Goal: Task Accomplishment & Management: Manage account settings

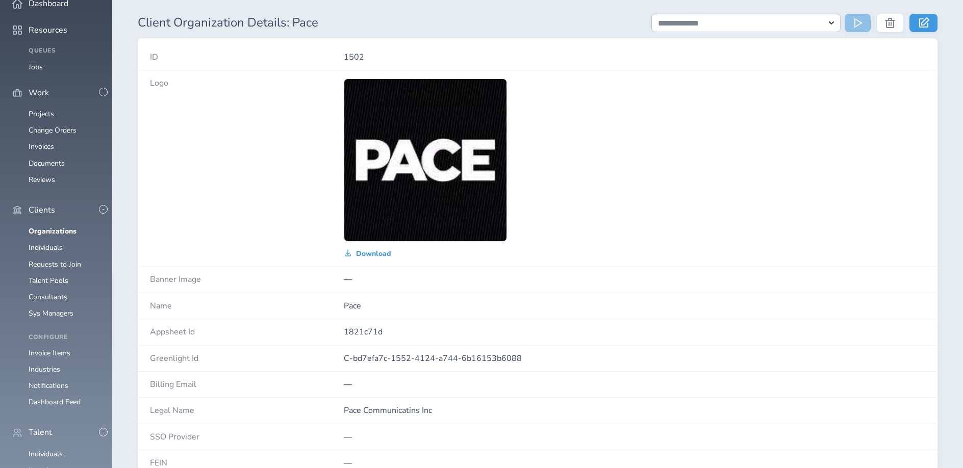
scroll to position [50, 0]
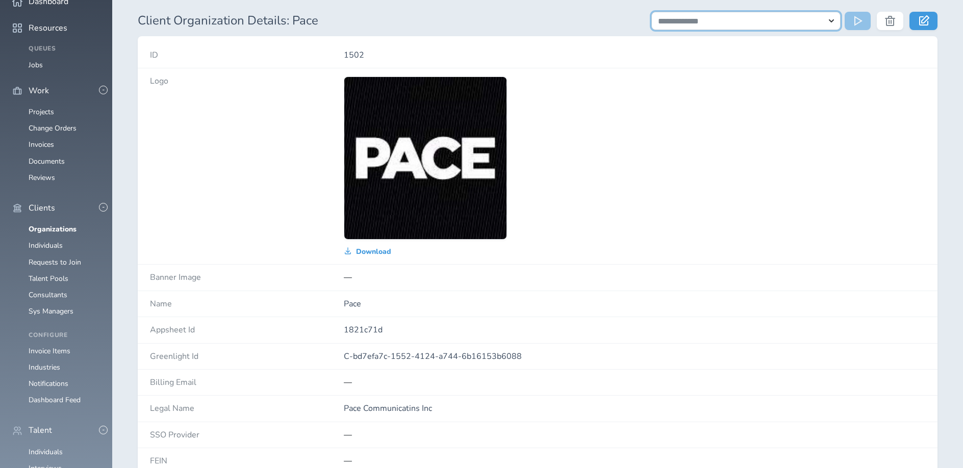
click at [831, 19] on select "**********" at bounding box center [745, 21] width 189 height 18
click at [929, 22] on link at bounding box center [923, 21] width 28 height 18
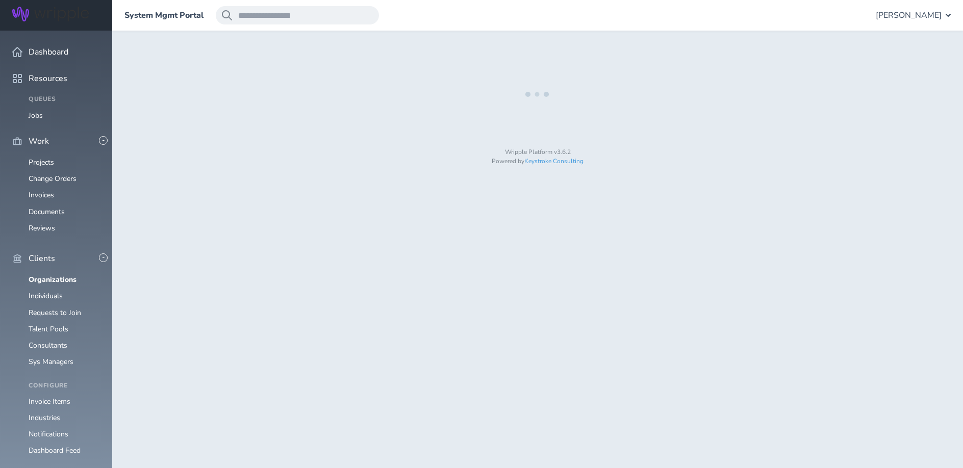
select select "**********"
select select "*"
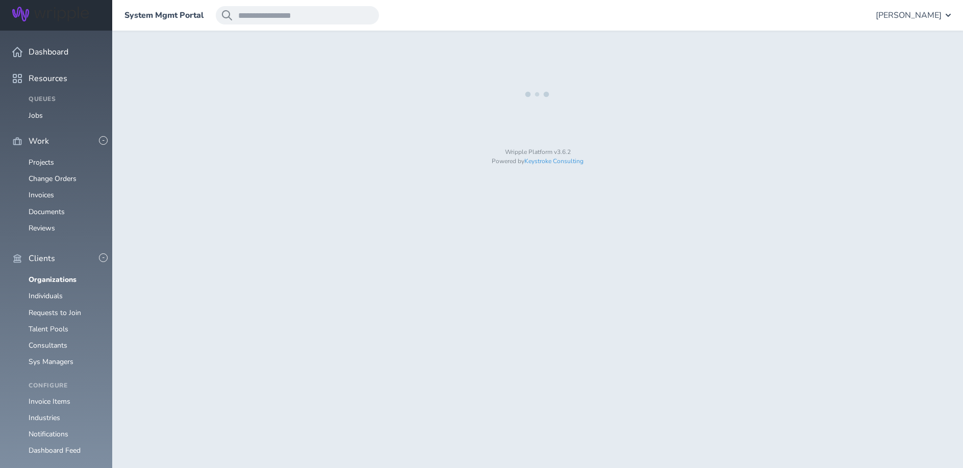
select select "**"
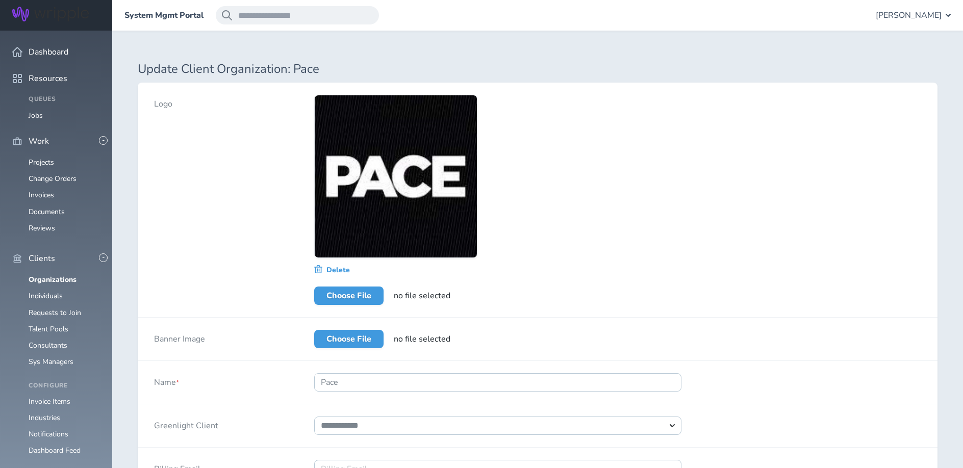
select select "*****"
select select "*"
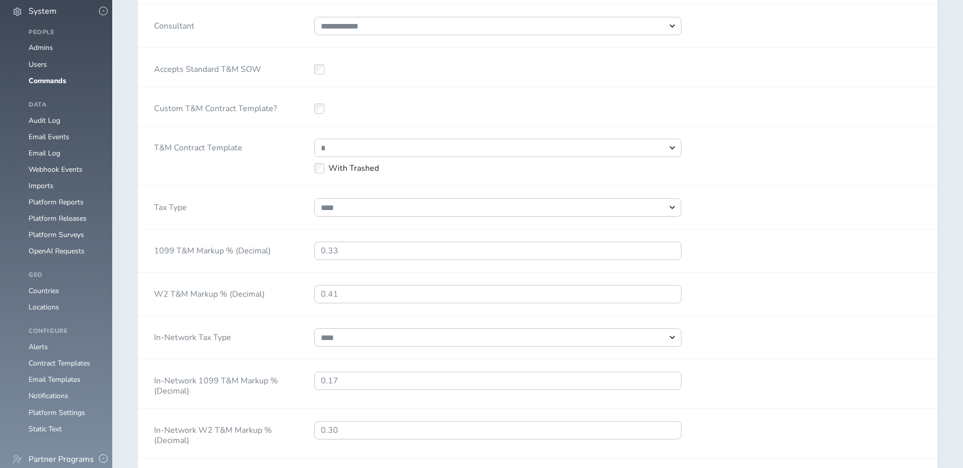
scroll to position [924, 0]
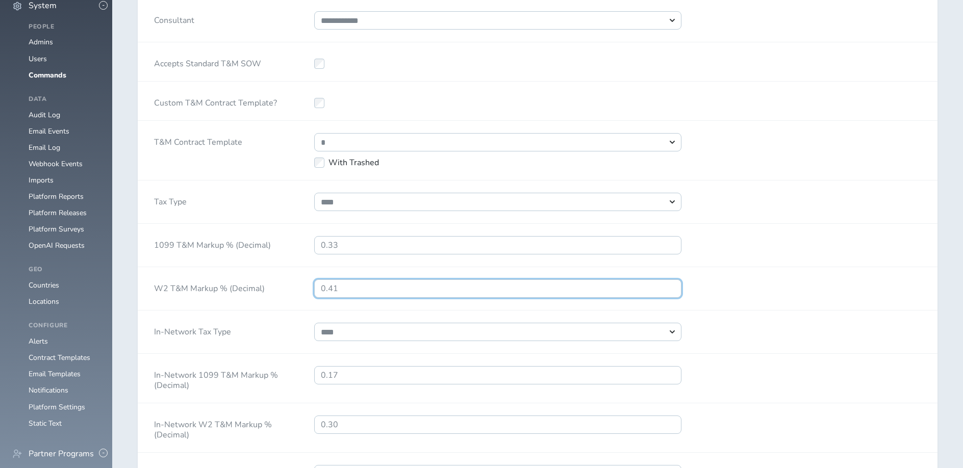
drag, startPoint x: 338, startPoint y: 298, endPoint x: 347, endPoint y: 300, distance: 9.3
click at [339, 298] on input "0.41" at bounding box center [497, 288] width 367 height 18
type input "0.35"
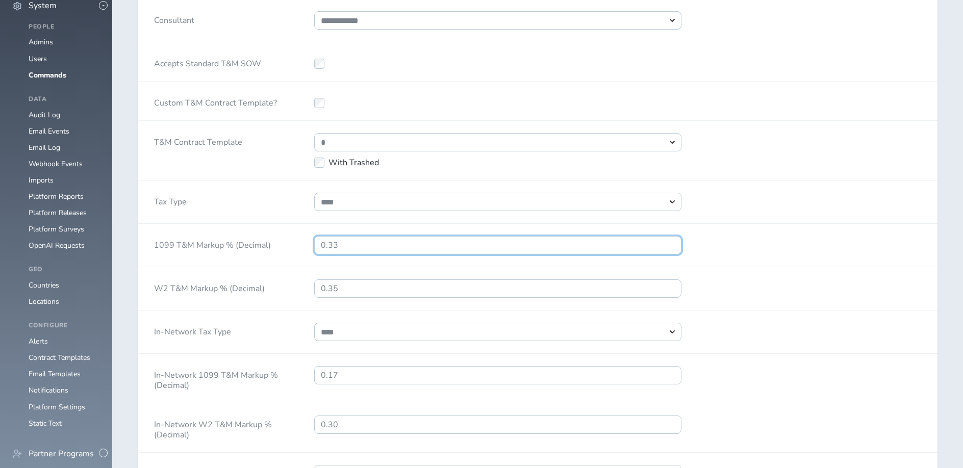
click at [345, 254] on input "0.33" at bounding box center [497, 245] width 367 height 18
type input "0.19"
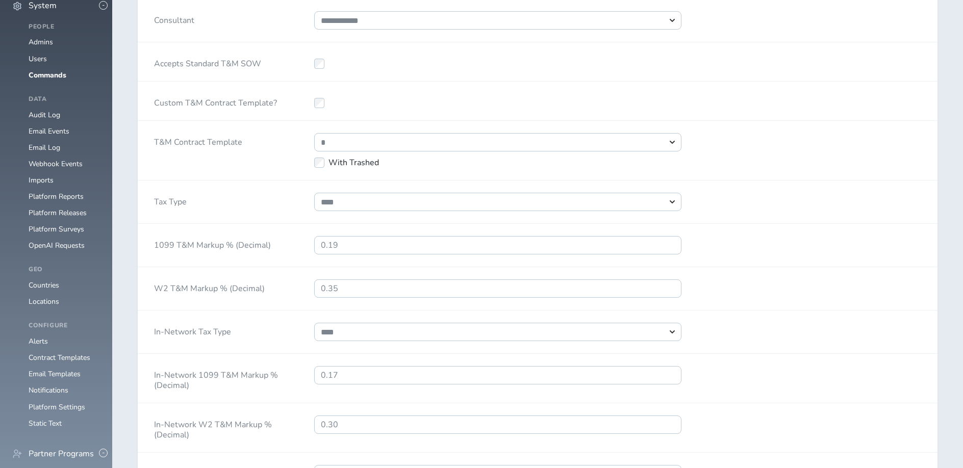
click at [805, 266] on div "1099 T&M Markup % (Decimal) 0.19" at bounding box center [538, 245] width 800 height 43
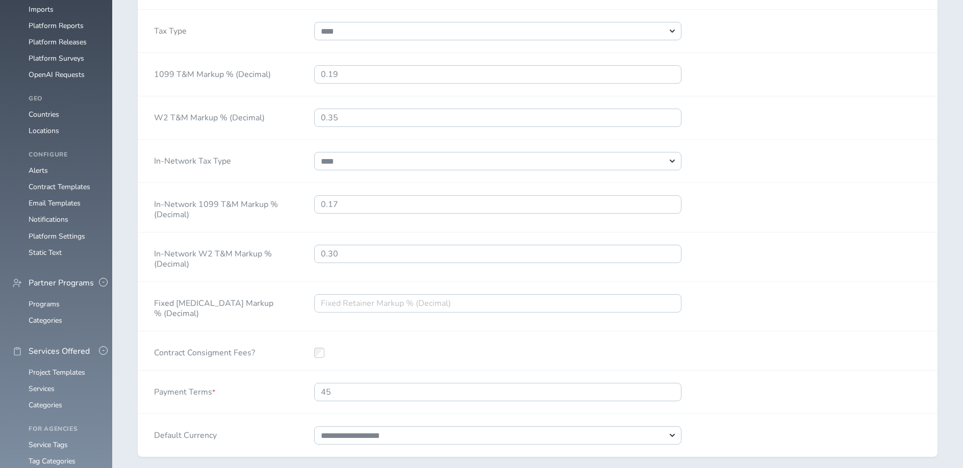
scroll to position [1090, 0]
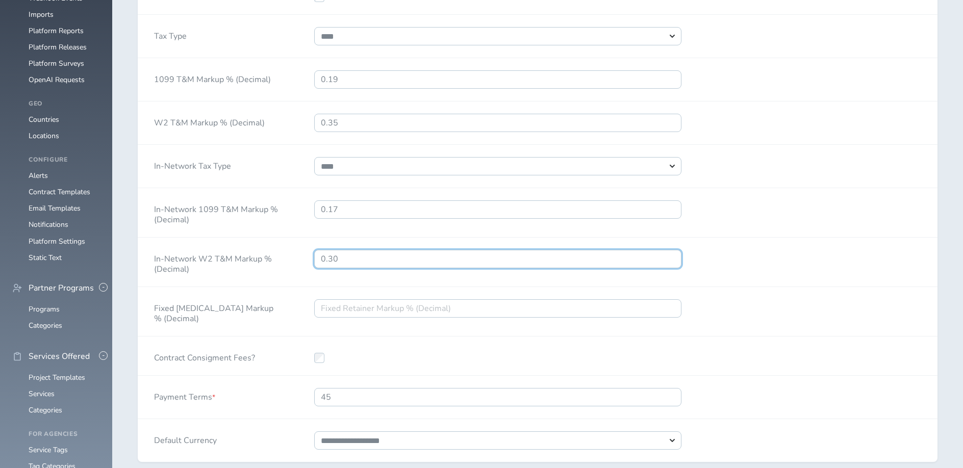
click at [343, 268] on input "0.30" at bounding box center [497, 259] width 367 height 18
type input "0.21"
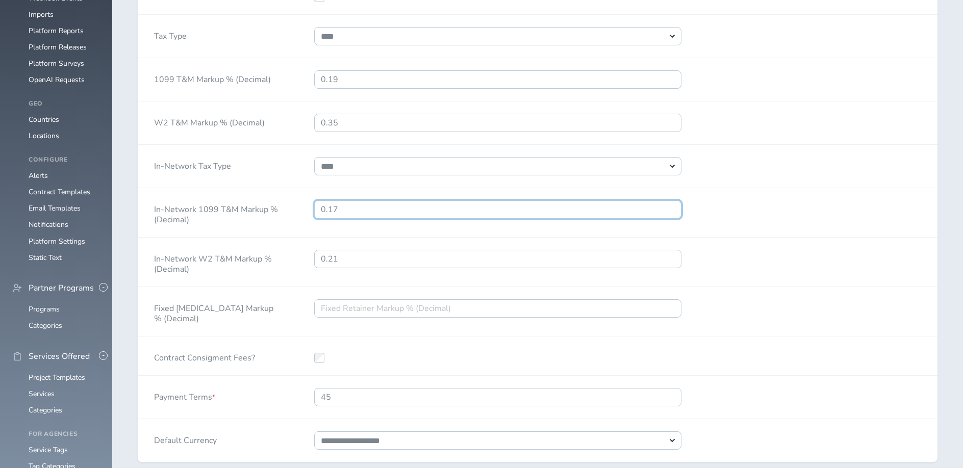
click at [359, 219] on input "0.17" at bounding box center [497, 209] width 367 height 18
type input "0.05"
click at [779, 228] on div "In-Network 1099 T&M Markup % (Decimal) 0.05" at bounding box center [538, 212] width 800 height 49
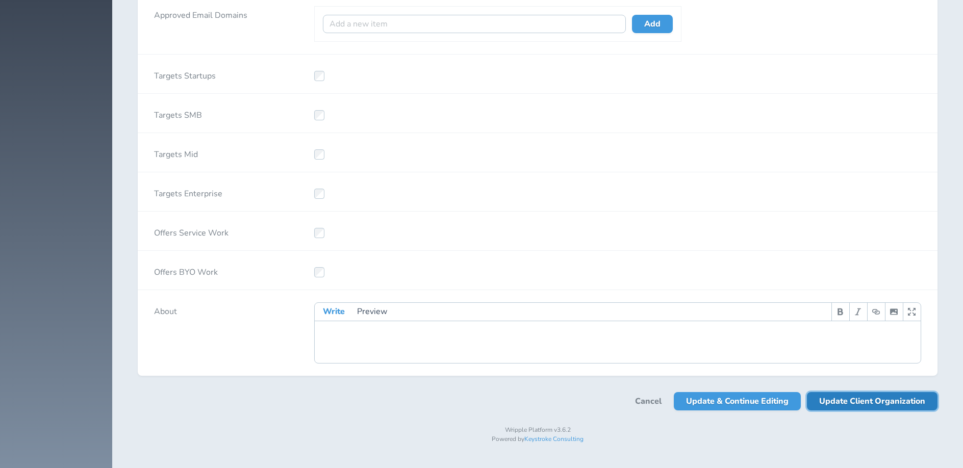
click at [860, 409] on span "Update Client Organization" at bounding box center [872, 401] width 106 height 18
